Goal: Task Accomplishment & Management: Use online tool/utility

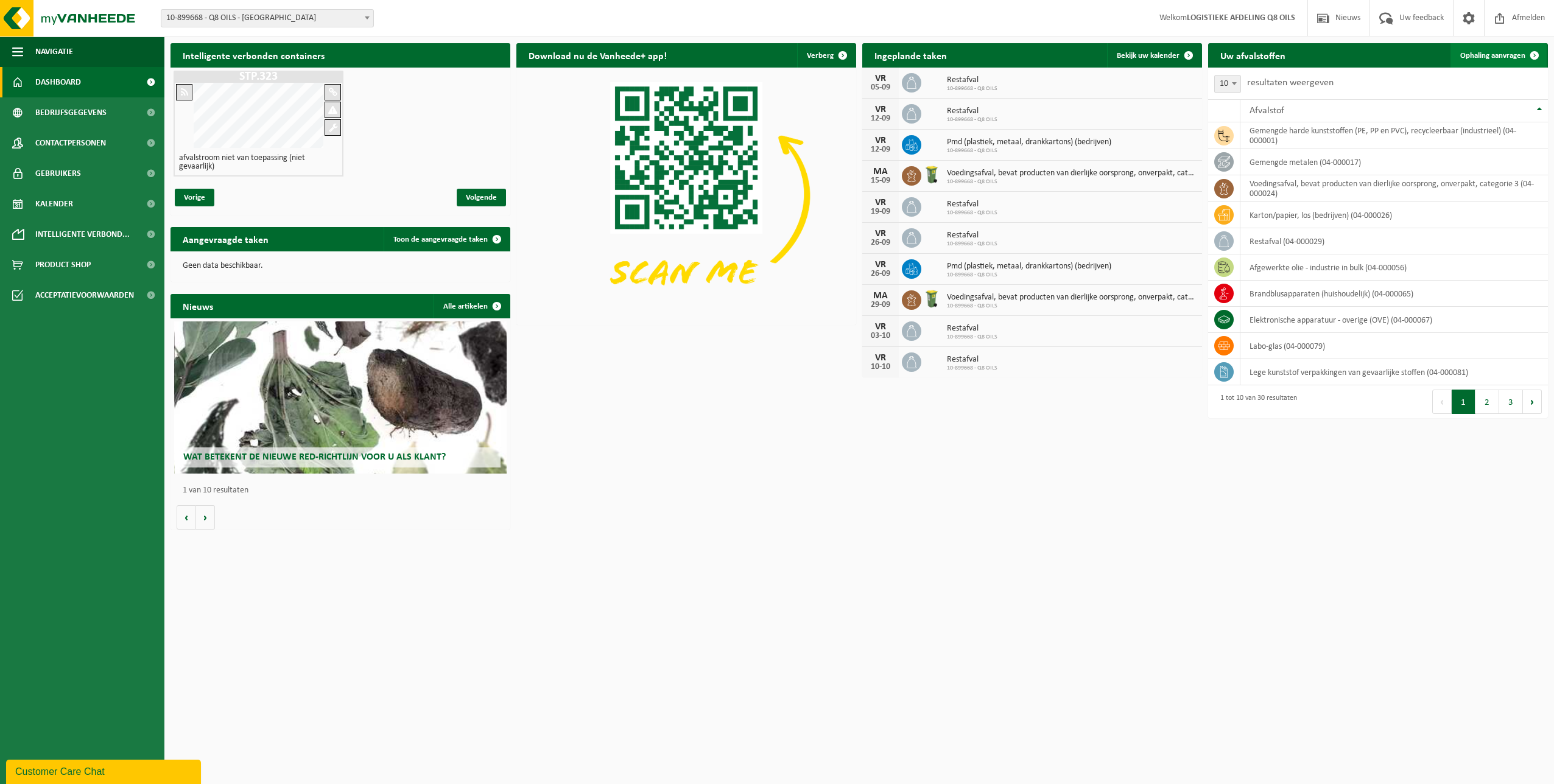
click at [1494, 56] on span "Ophaling aanvragen" at bounding box center [1492, 56] width 65 height 8
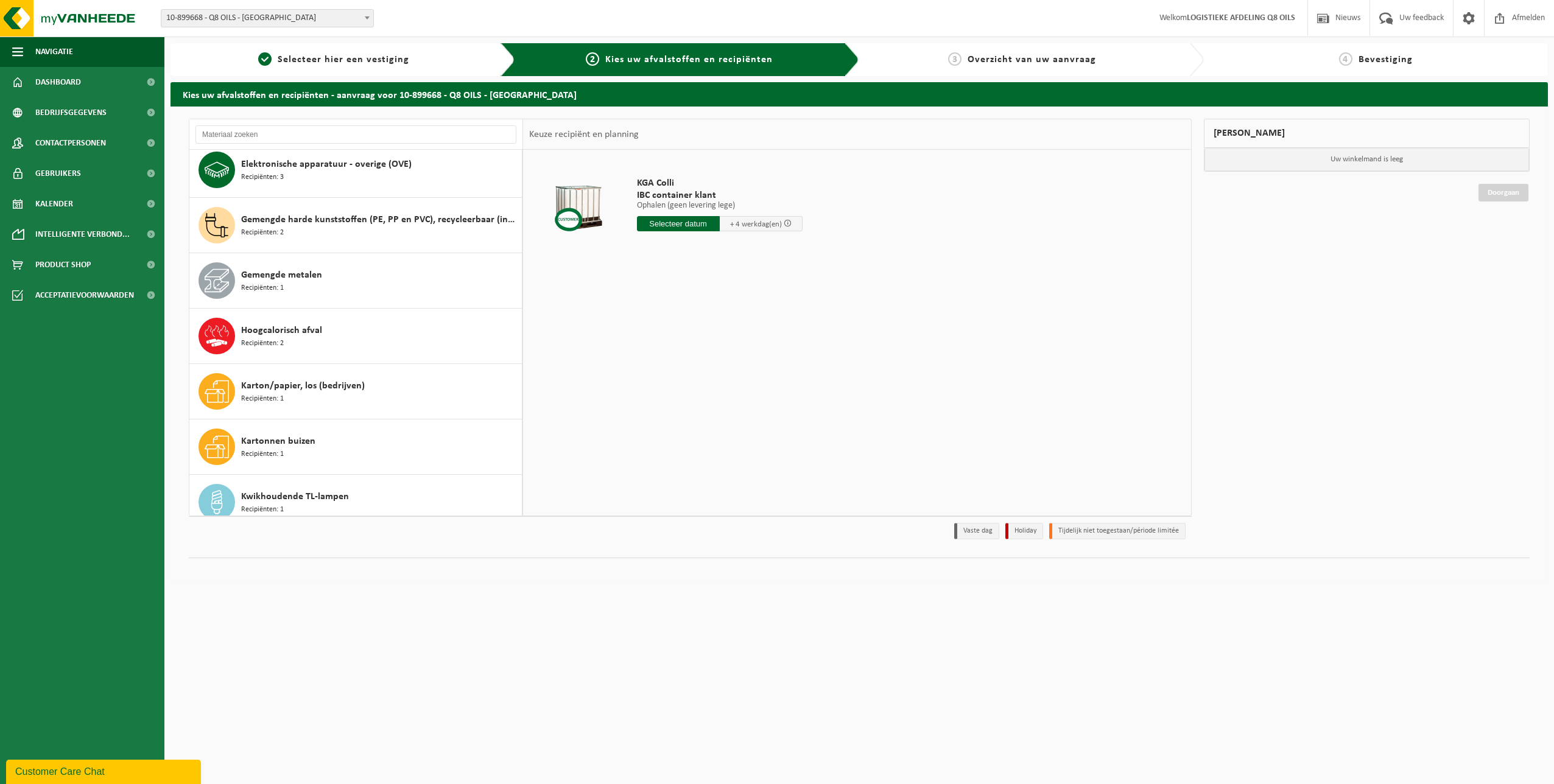
scroll to position [184, 0]
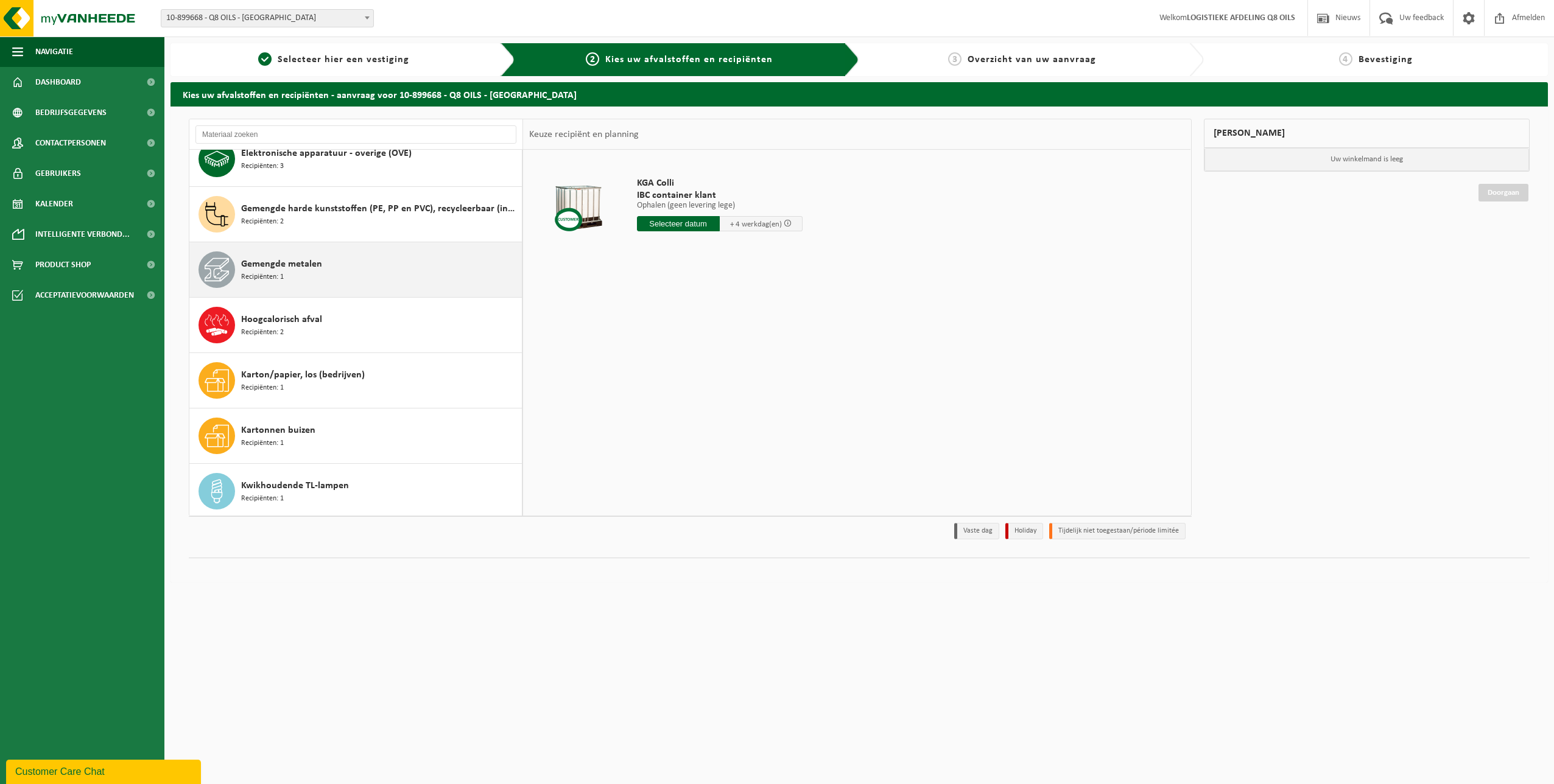
click at [362, 272] on div "Gemengde metalen Recipiënten: 1" at bounding box center [380, 269] width 278 height 36
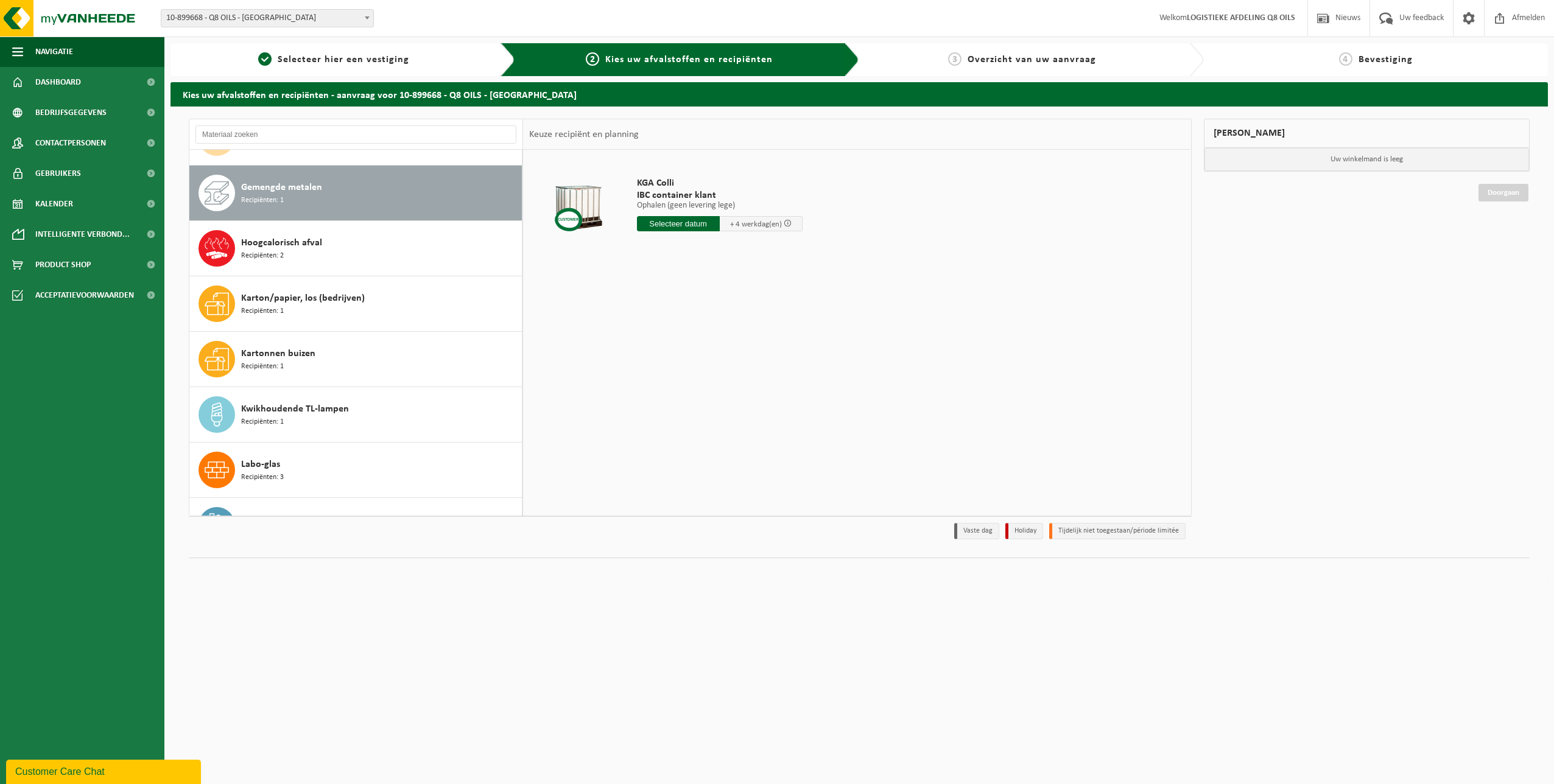
scroll to position [277, 0]
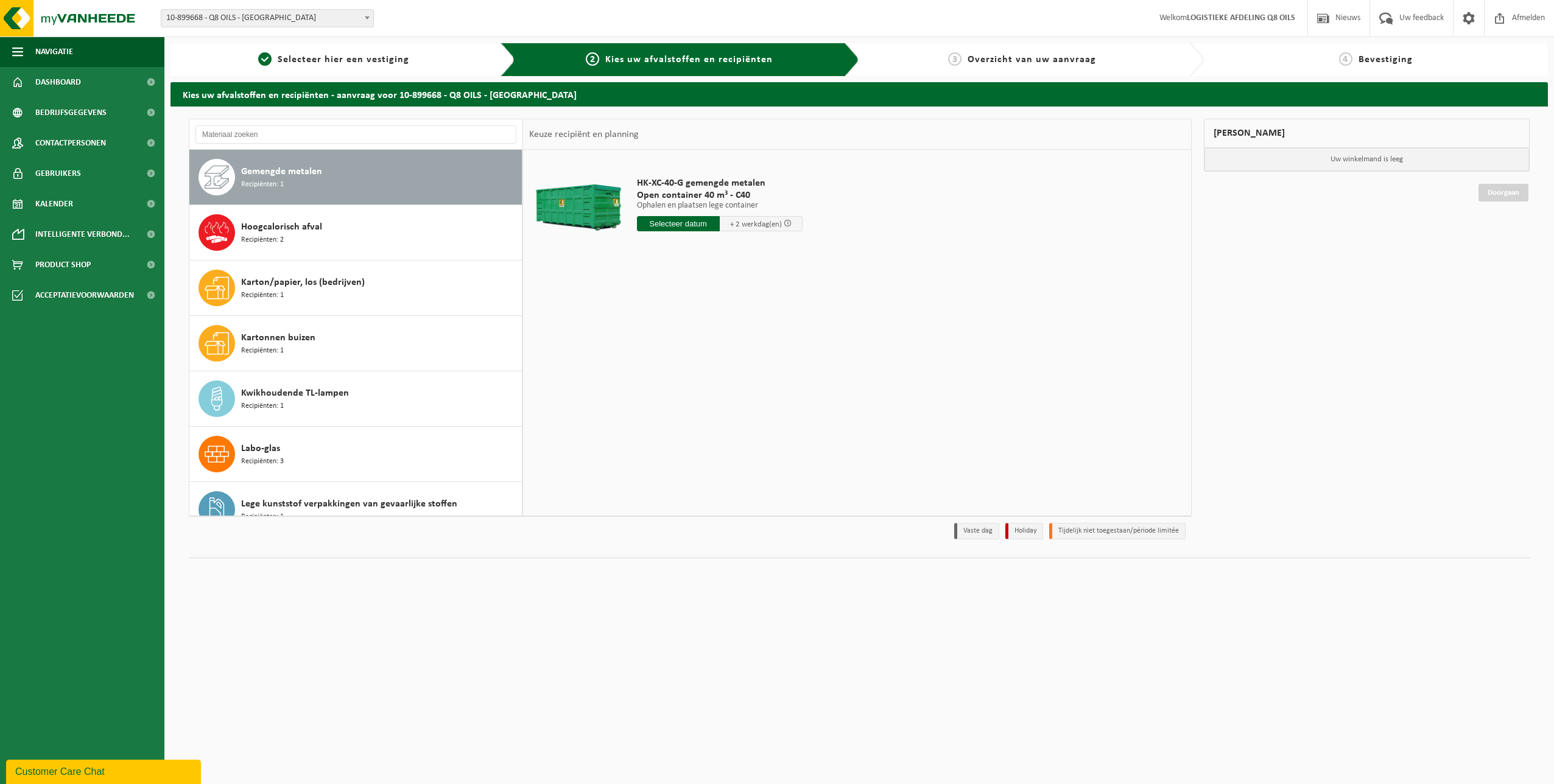
click at [661, 223] on input "text" at bounding box center [678, 223] width 83 height 15
click at [646, 312] on div "8" at bounding box center [648, 312] width 21 height 20
type input "Van [DATE]"
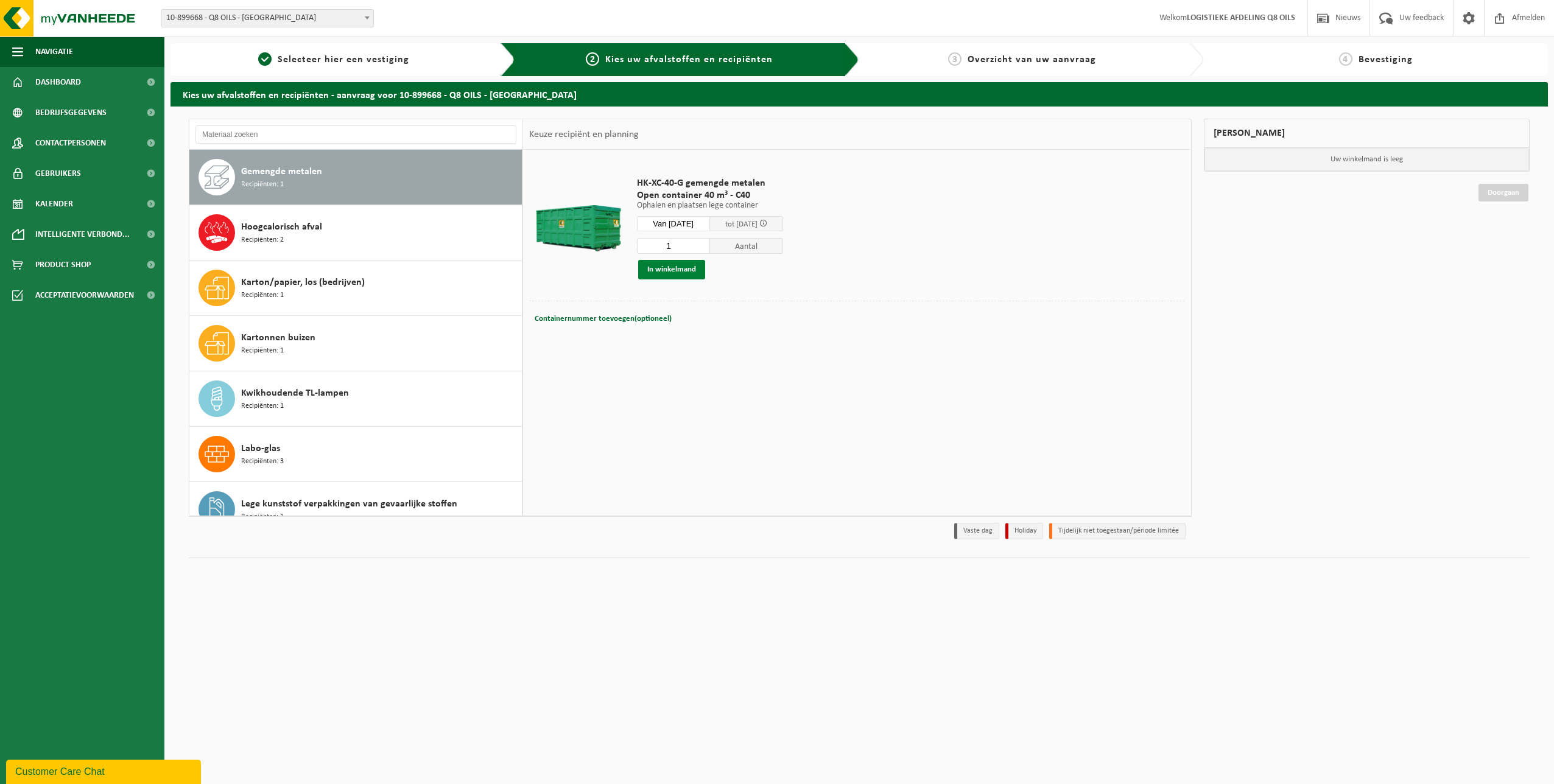
click at [666, 273] on button "In winkelmand" at bounding box center [671, 270] width 67 height 20
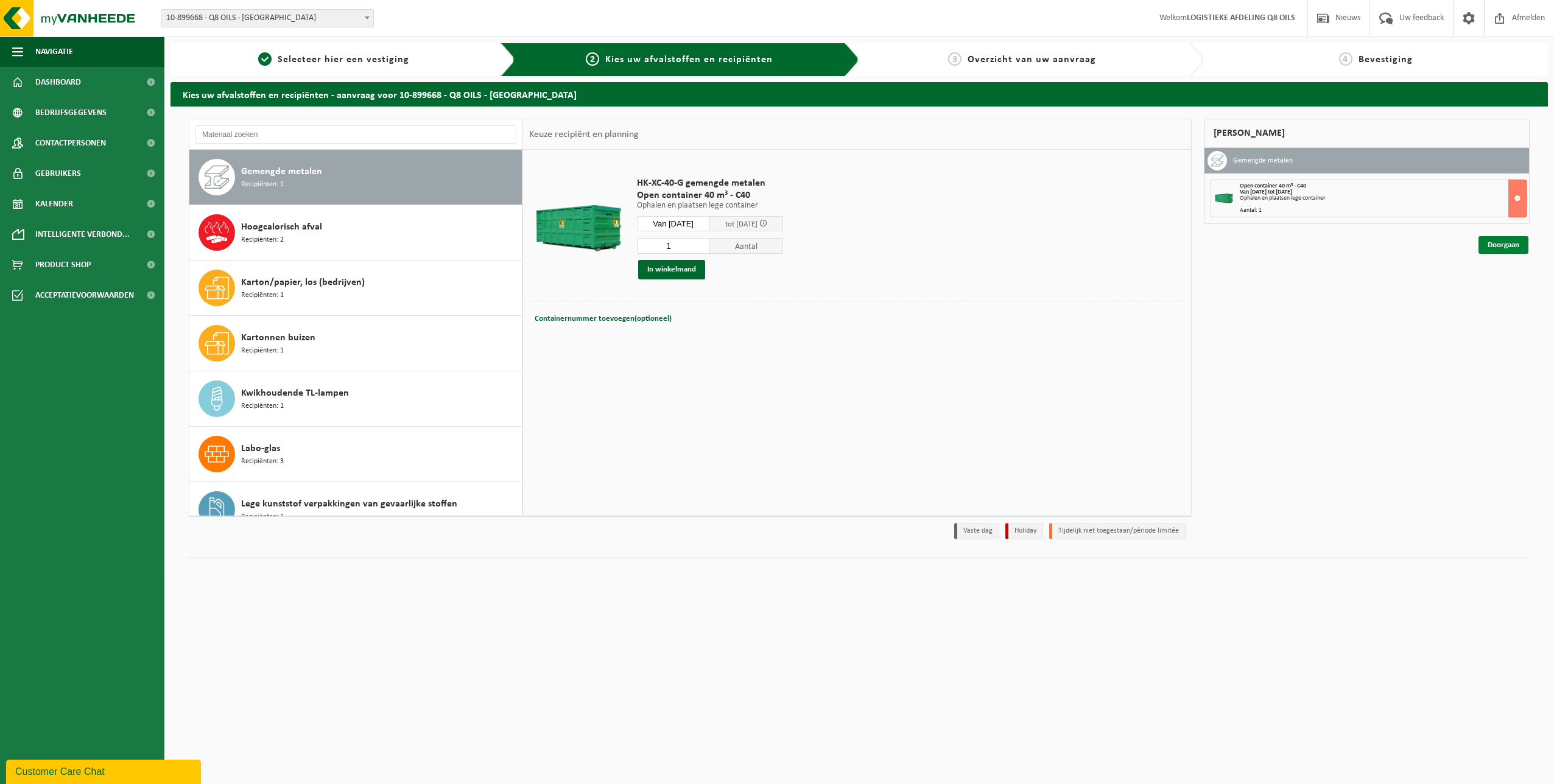
click at [1518, 246] on link "Doorgaan" at bounding box center [1503, 245] width 50 height 17
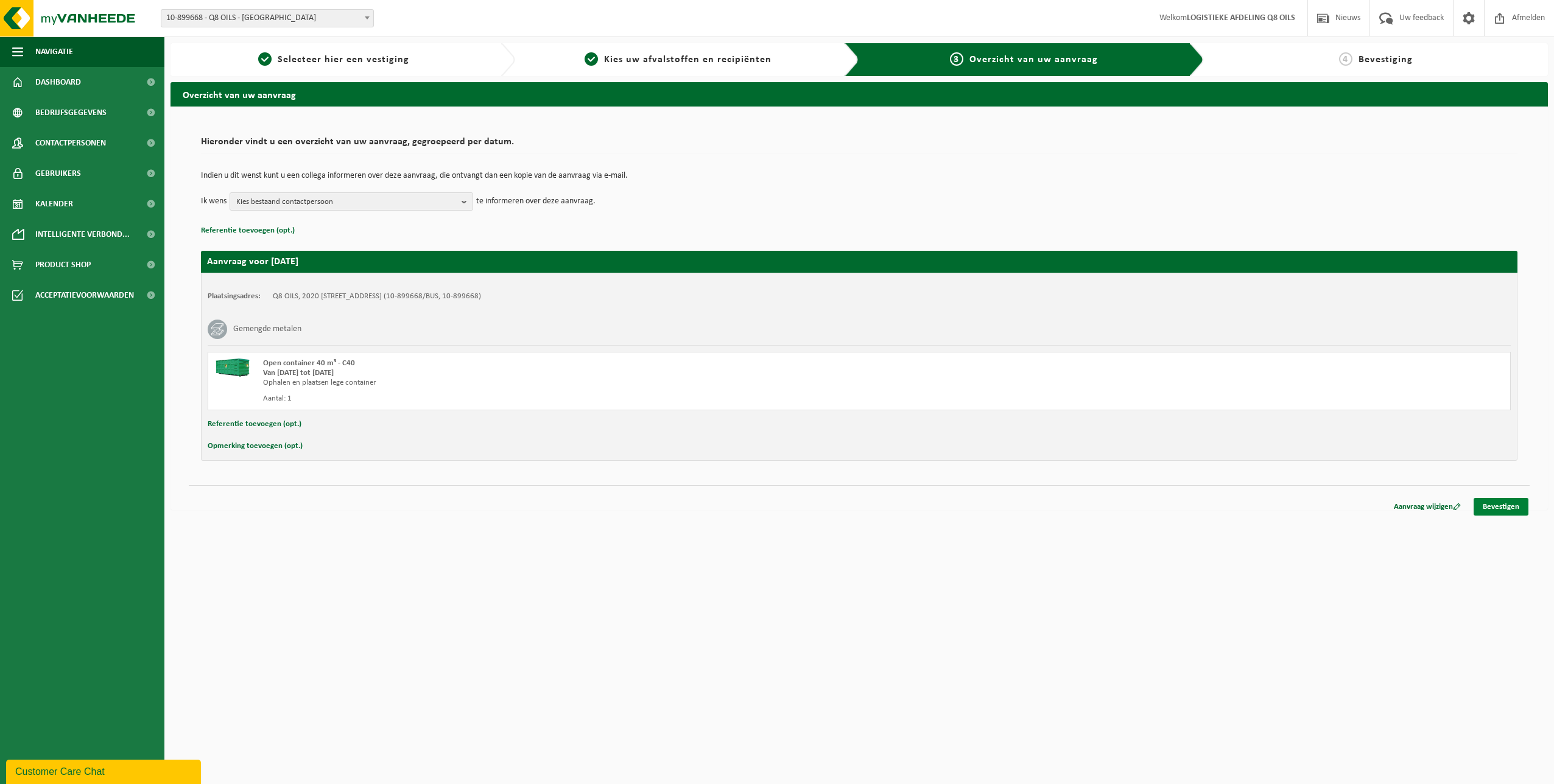
click at [1497, 506] on link "Bevestigen" at bounding box center [1501, 506] width 55 height 17
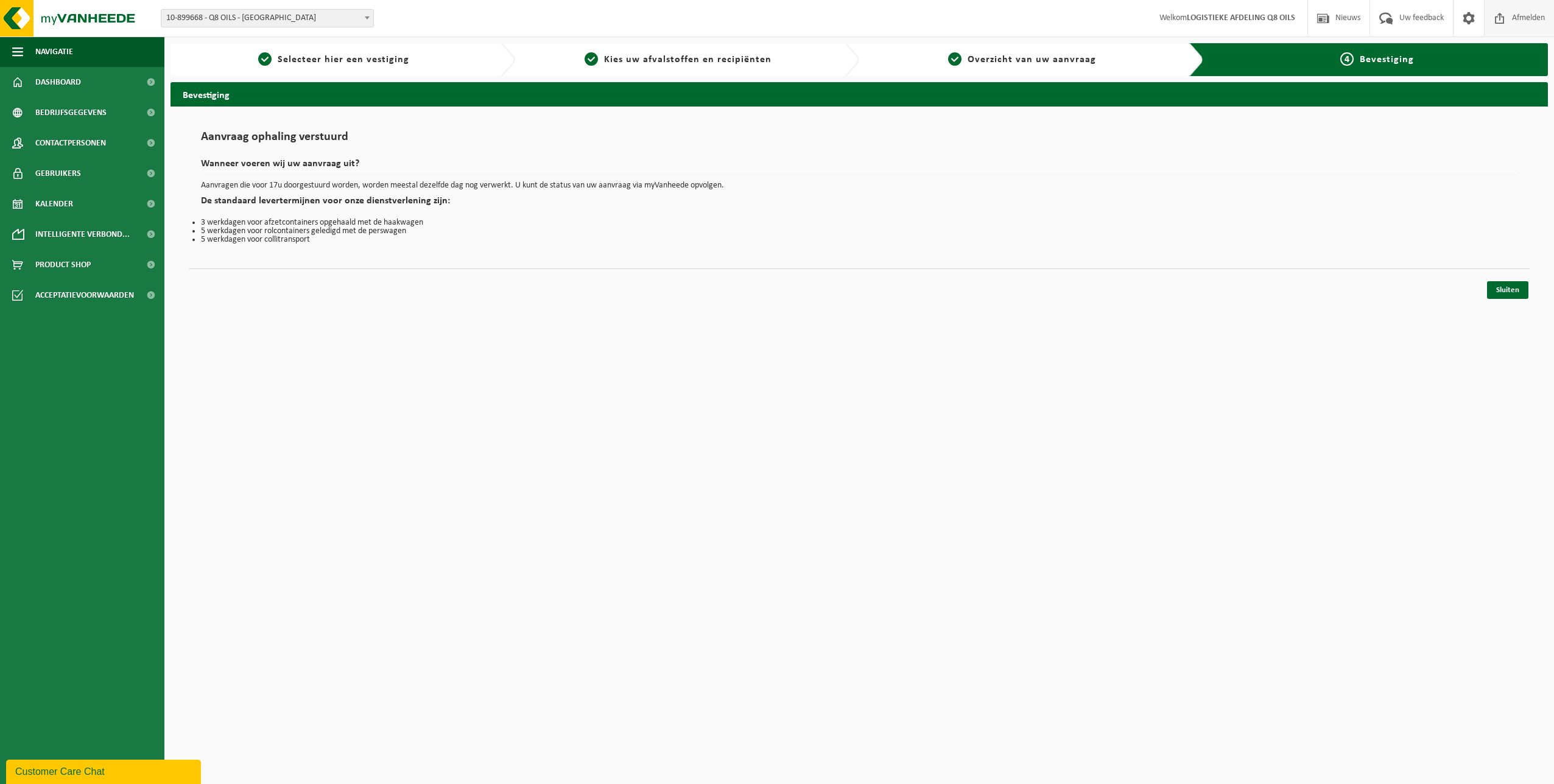
click at [1513, 18] on span "Afmelden" at bounding box center [1528, 17] width 39 height 36
